Goal: Information Seeking & Learning: Learn about a topic

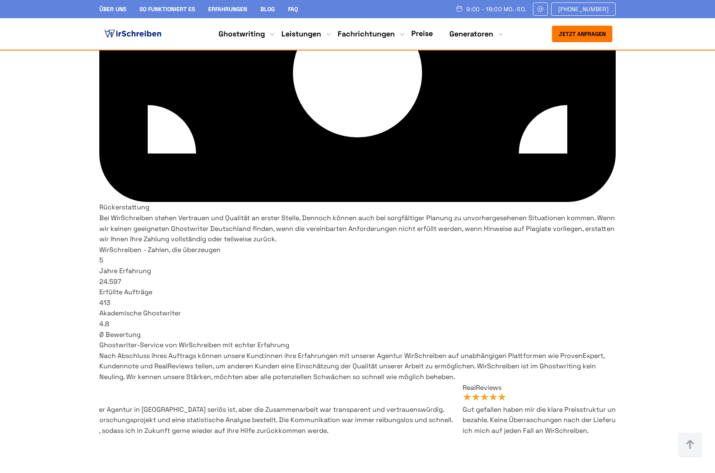
scroll to position [4683, 0]
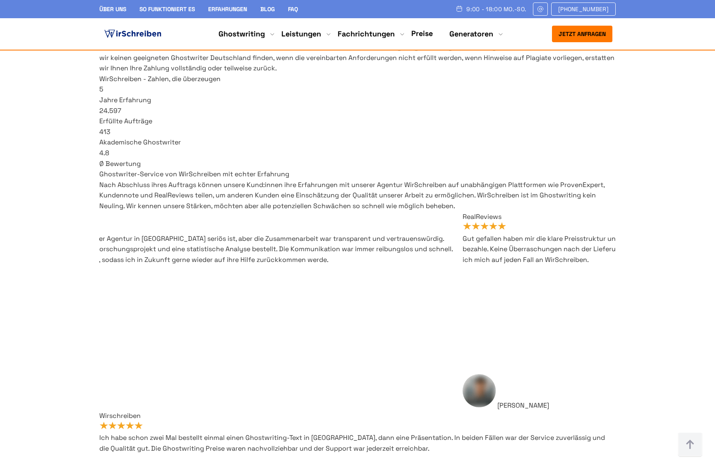
scroll to position [4826, 0]
drag, startPoint x: 257, startPoint y: 232, endPoint x: 403, endPoint y: 239, distance: 146.3
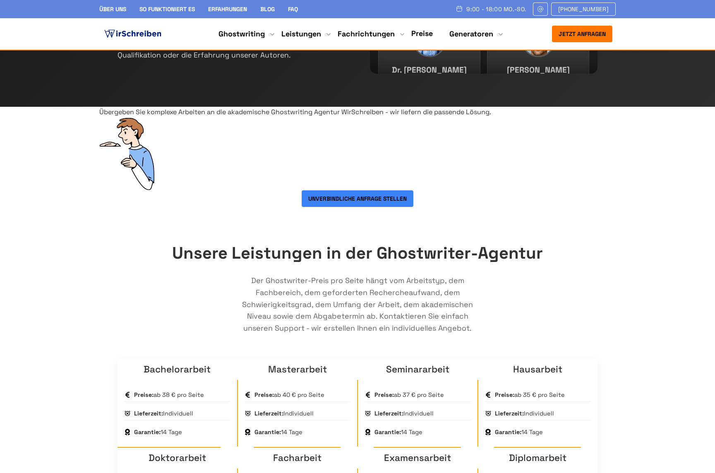
scroll to position [256, 0]
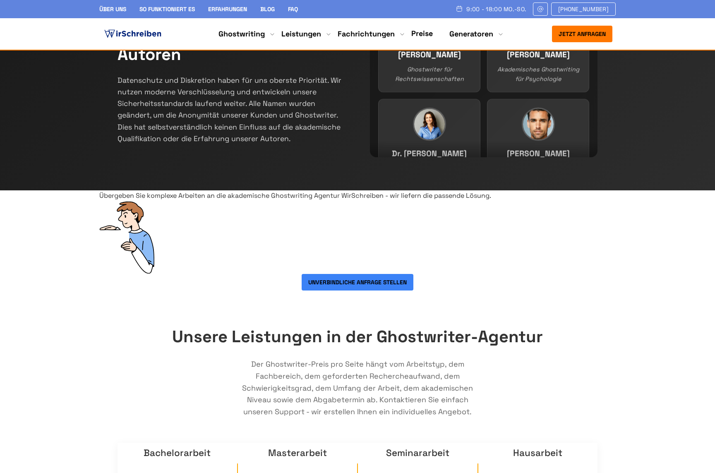
copy div "Akademische Ghostwriter sind erfahrene Wissenschaftler"
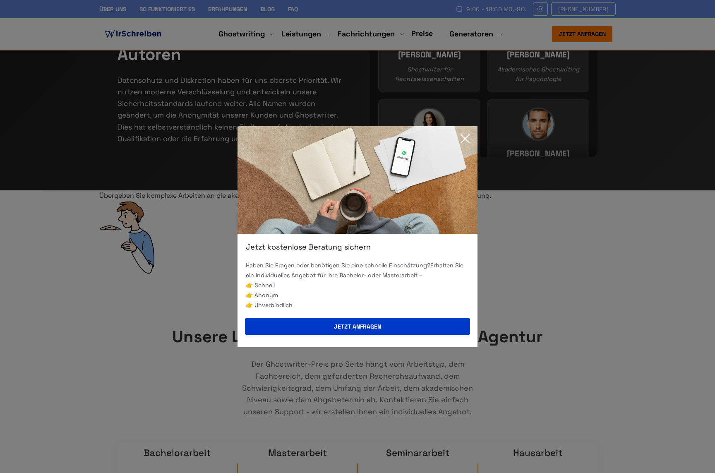
click at [462, 129] on img at bounding box center [358, 180] width 240 height 108
click at [463, 140] on icon at bounding box center [465, 138] width 17 height 17
